Goal: Find specific page/section: Find specific page/section

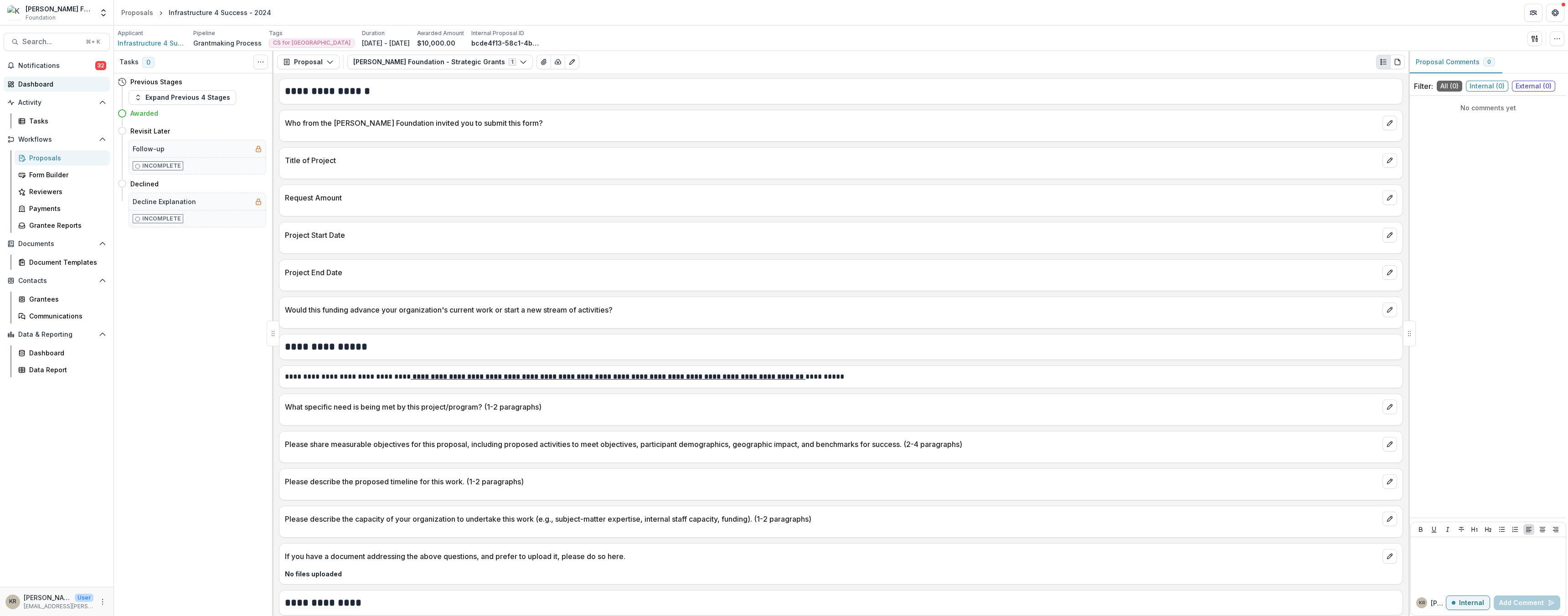
click at [55, 87] on div "Dashboard" at bounding box center [61, 84] width 85 height 10
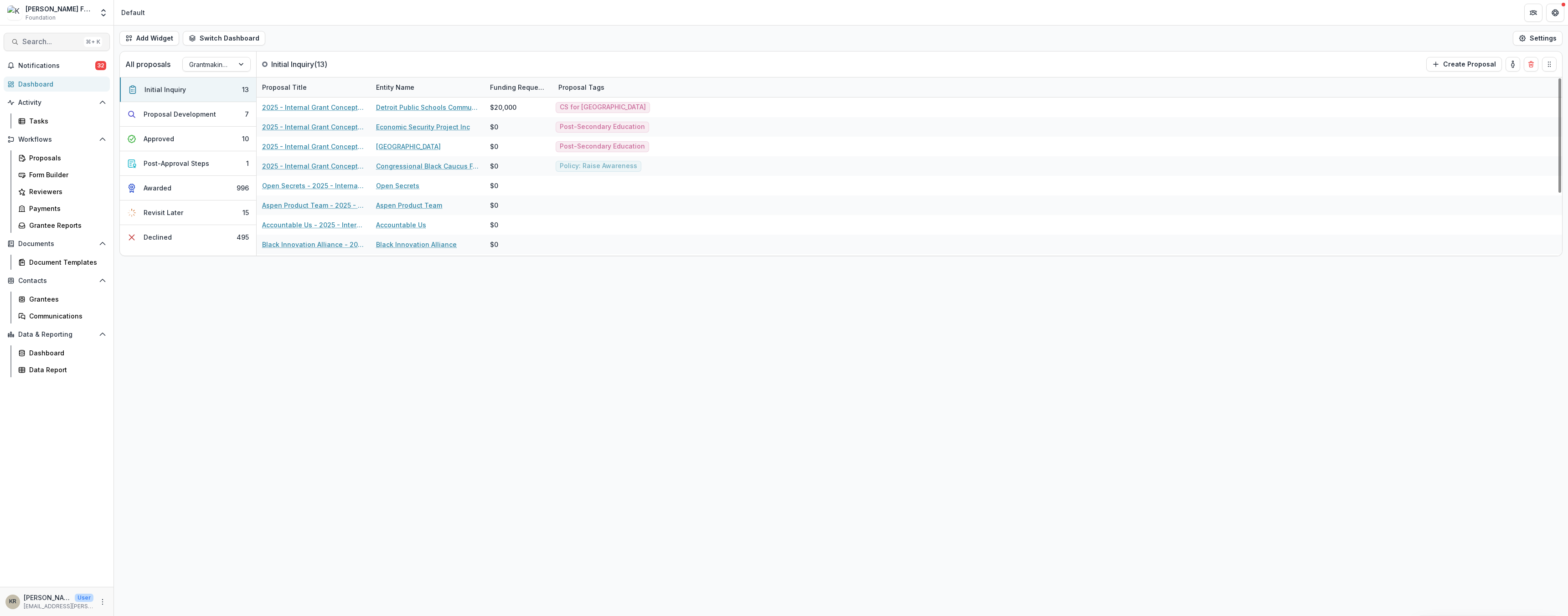
click at [51, 48] on button "Search... ⌘ + K" at bounding box center [56, 42] width 107 height 18
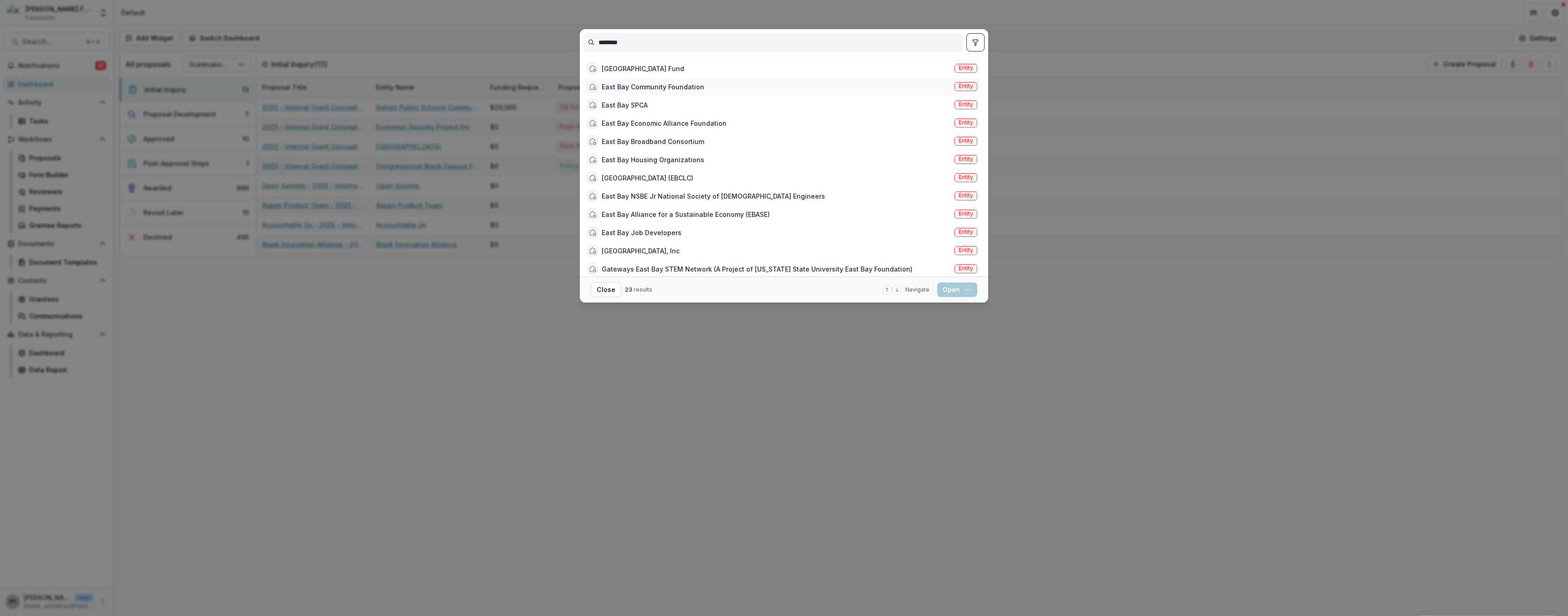
type input "********"
click at [722, 92] on div "East Bay Community Foundation Entity" at bounding box center [782, 87] width 397 height 18
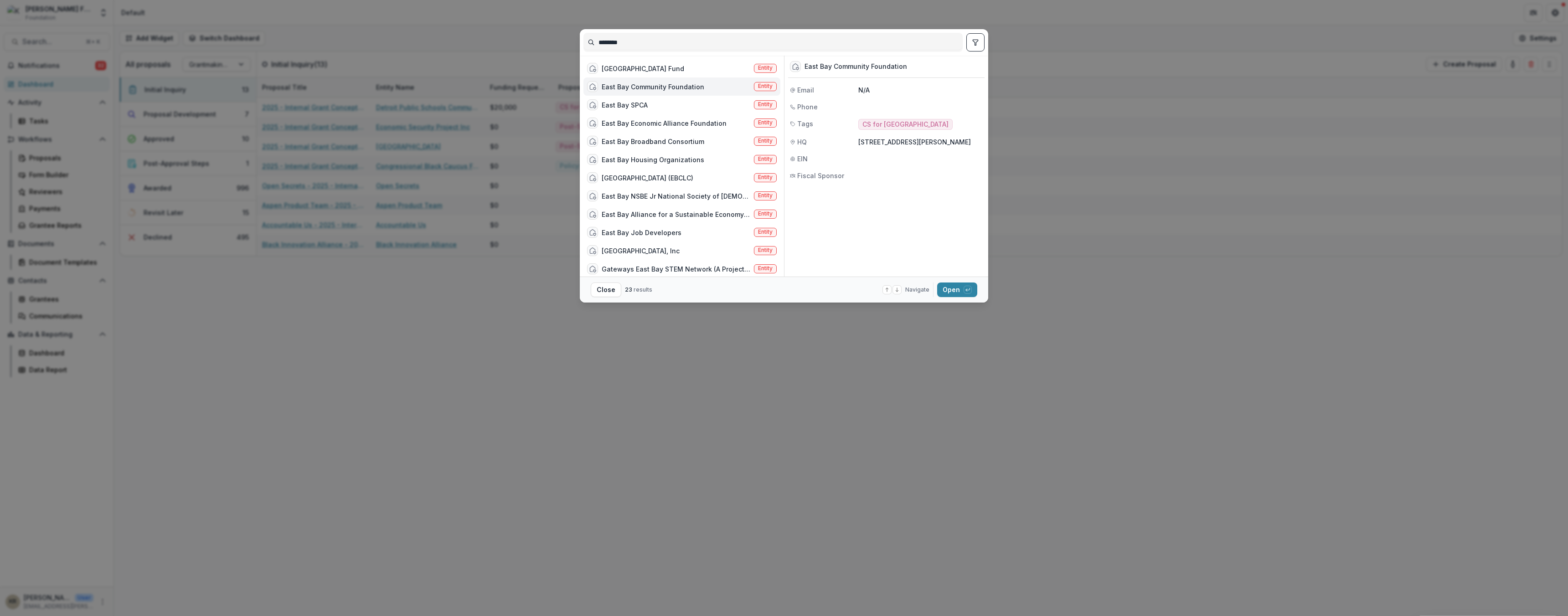
click at [660, 85] on div "East Bay Community Foundation" at bounding box center [652, 87] width 102 height 10
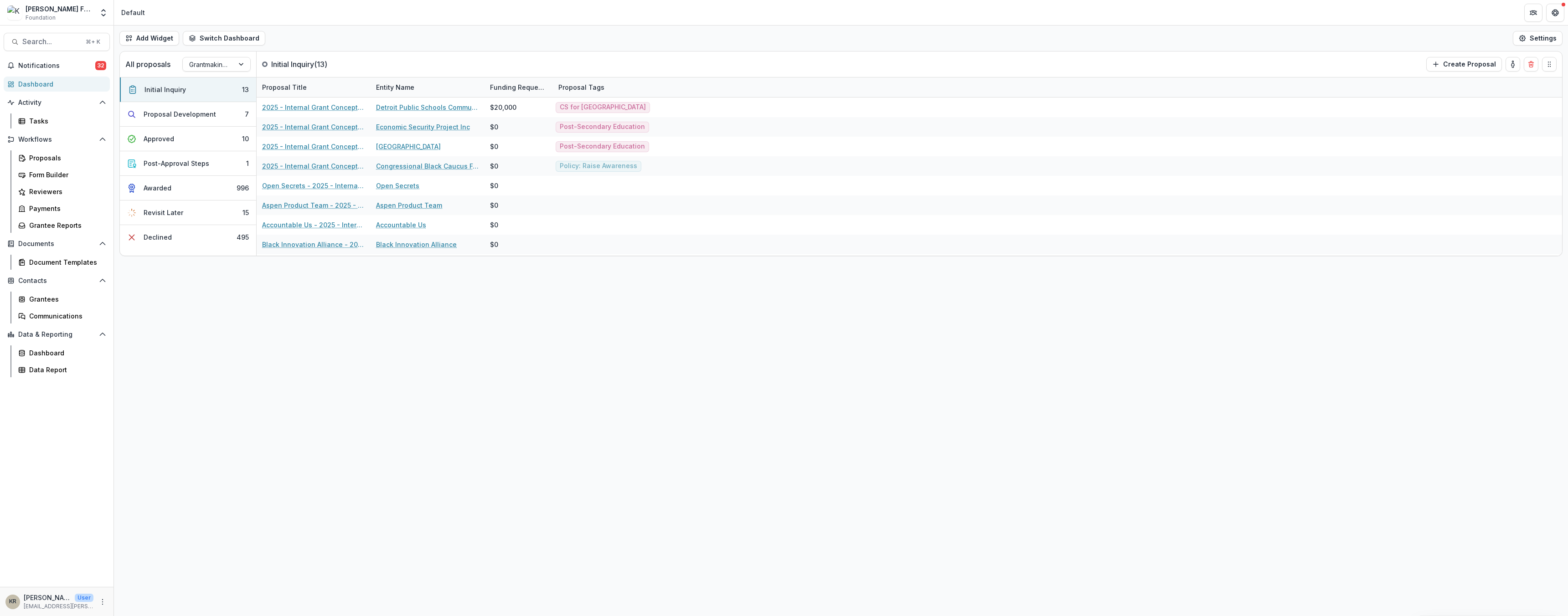
click at [660, 85] on div "East Bay Community Foundation" at bounding box center [652, 87] width 102 height 10
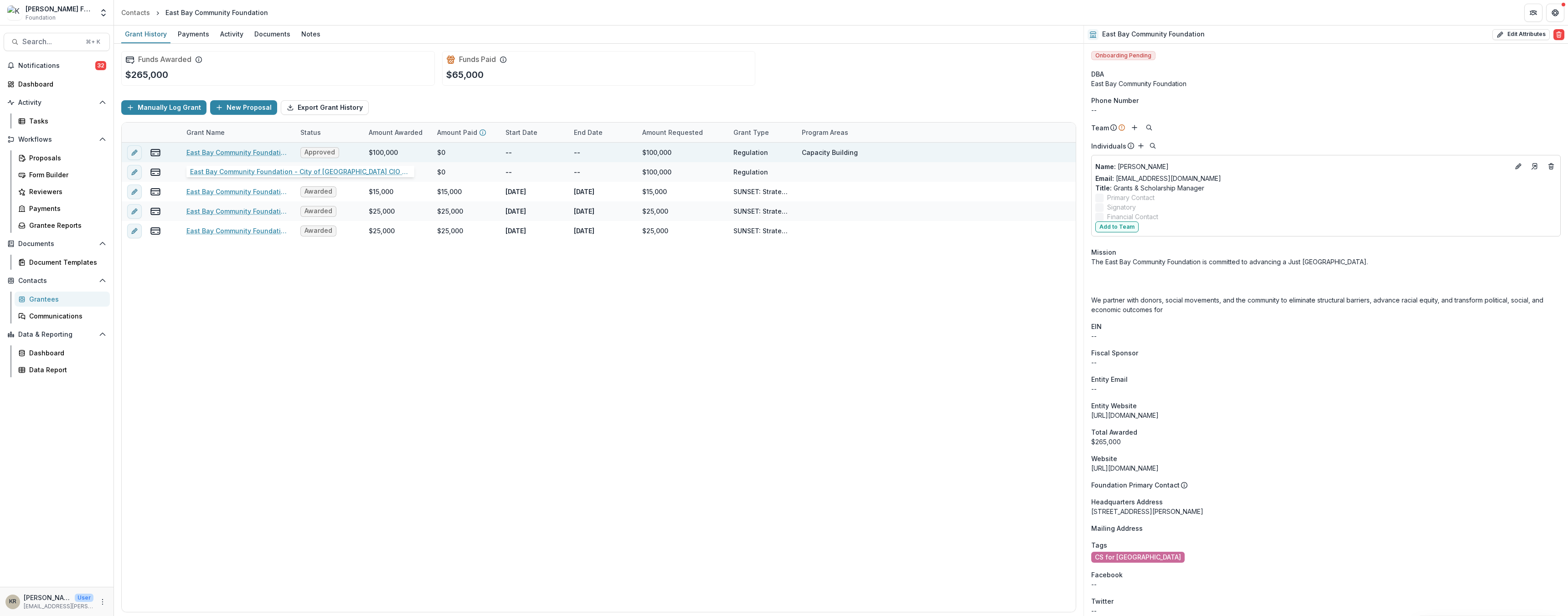
click at [217, 152] on link "East Bay Community Foundation - City of [GEOGRAPHIC_DATA] CIO - 2025 - Internal…" at bounding box center [238, 152] width 103 height 10
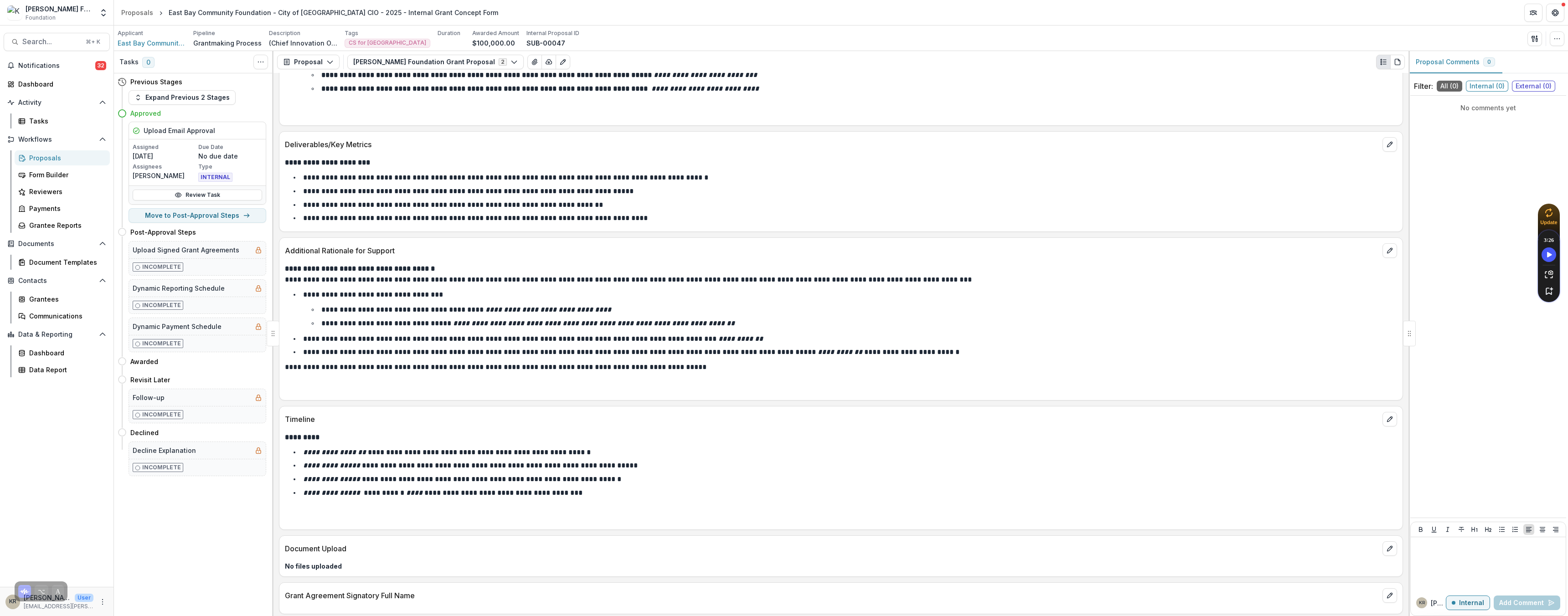
scroll to position [734, 0]
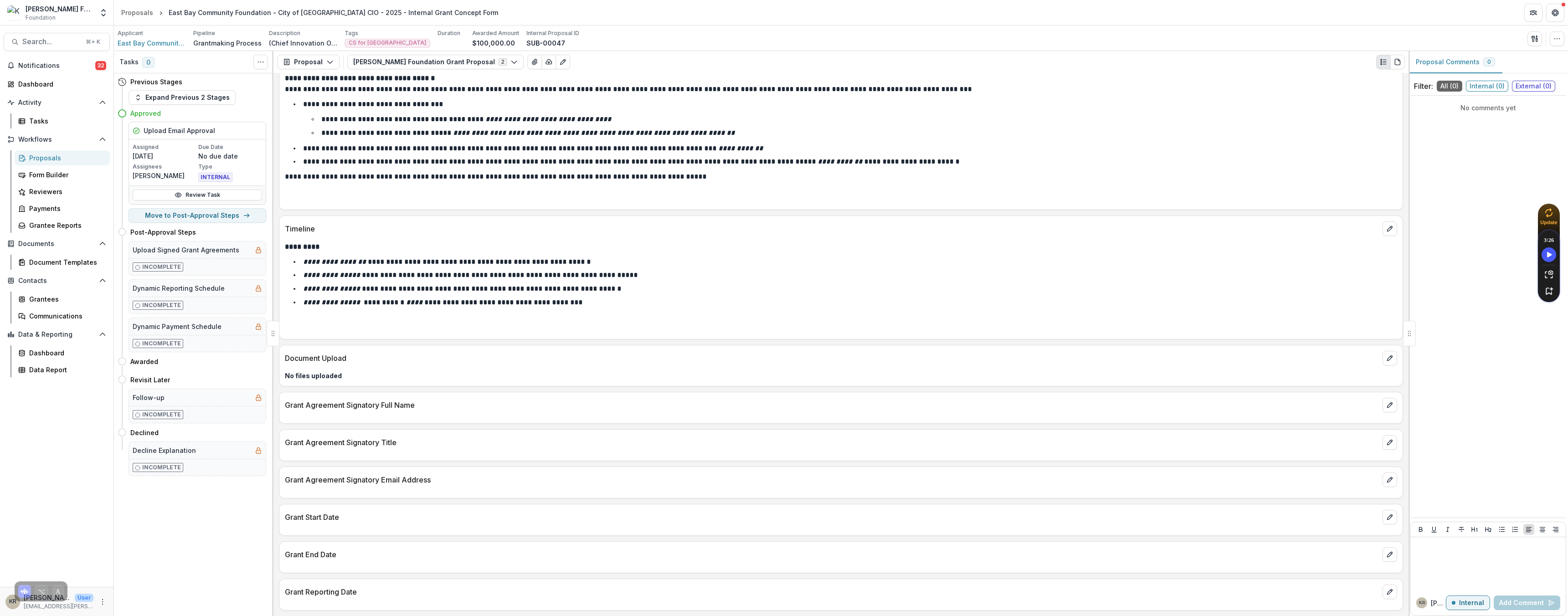
click at [33, 160] on div "Proposals" at bounding box center [66, 158] width 73 height 10
